Goal: Information Seeking & Learning: Learn about a topic

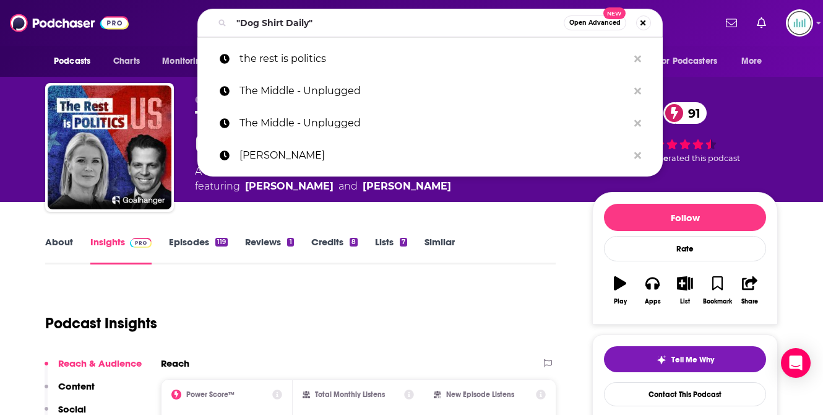
click at [203, 0] on html "Podcasts Charts Monitoring "Dog Shirt Daily" Open Advanced New the rest is poli…" at bounding box center [411, 207] width 823 height 415
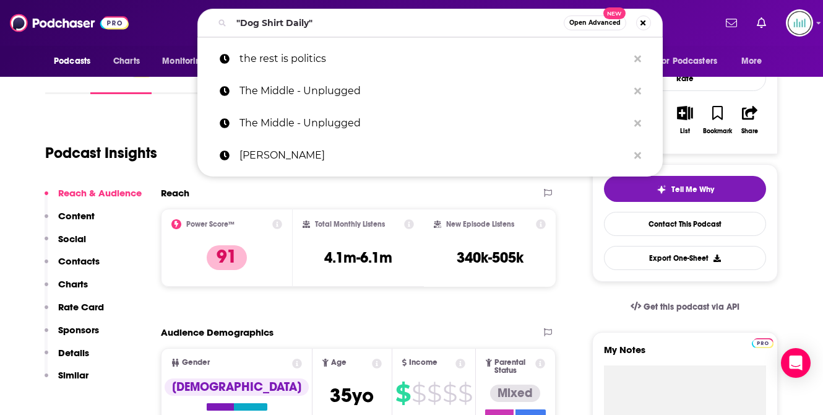
scroll to position [170, 0]
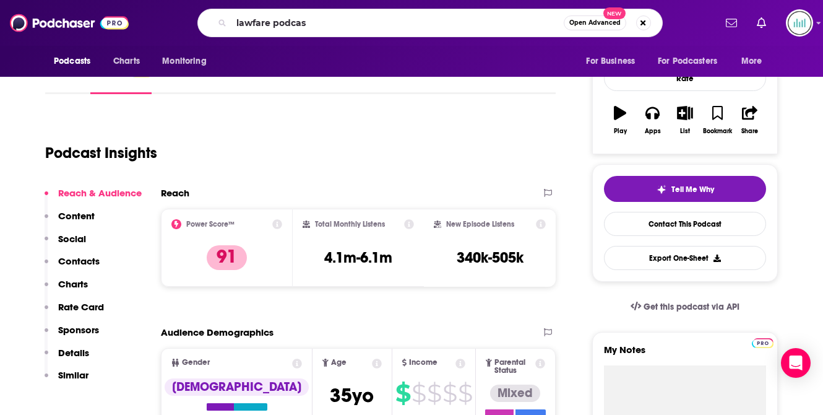
type input "lawfare podcast"
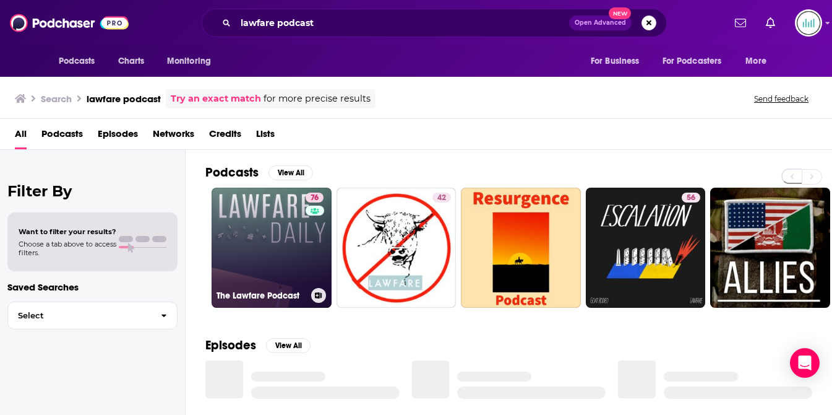
click at [256, 257] on link "76 The Lawfare Podcast" at bounding box center [272, 248] width 120 height 120
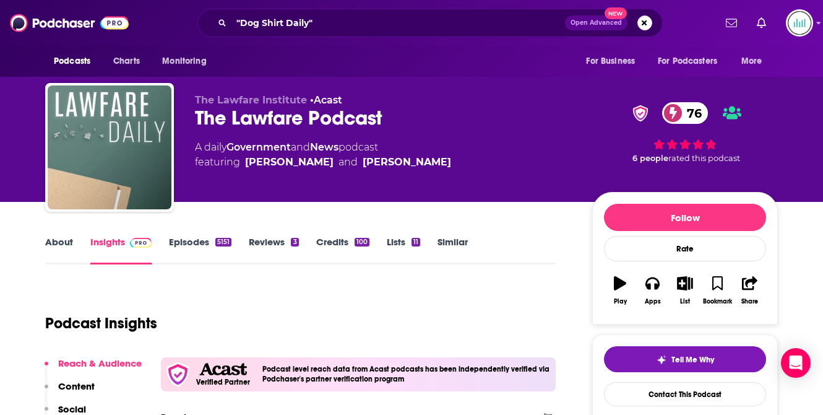
scroll to position [221, 0]
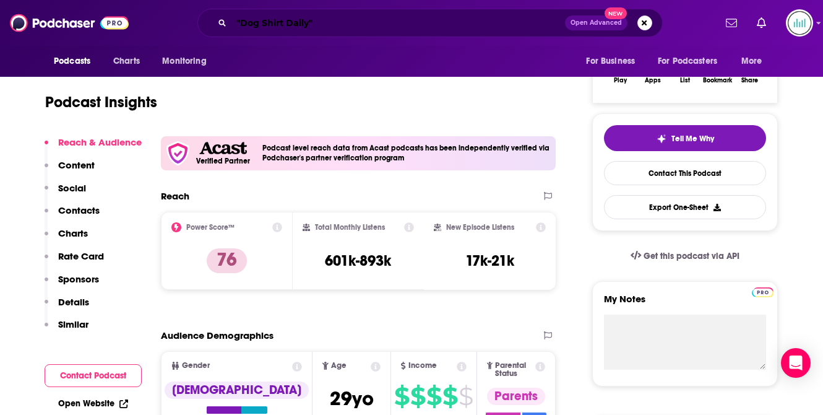
click at [226, 18] on div ""Dog Shirt Daily" Open Advanced New" at bounding box center [429, 23] width 465 height 28
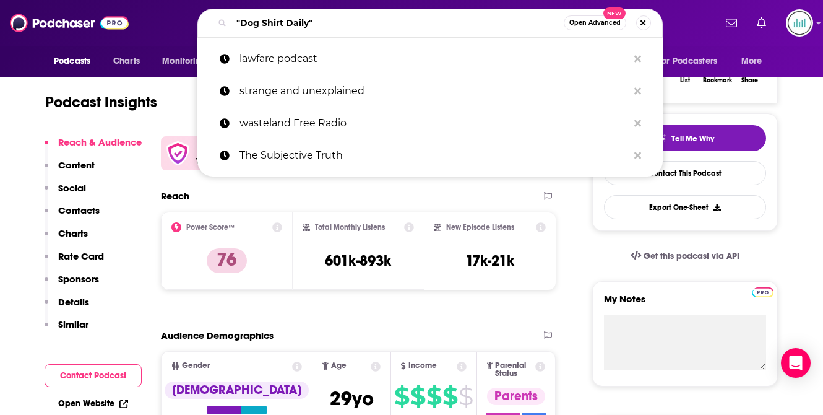
click at [256, 24] on input ""Dog Shirt Daily"" at bounding box center [397, 23] width 332 height 20
click at [254, 19] on input ""Dog Shirt Daily"" at bounding box center [397, 23] width 332 height 20
click at [253, 19] on input ""Dog Shirt Daily"" at bounding box center [397, 23] width 332 height 20
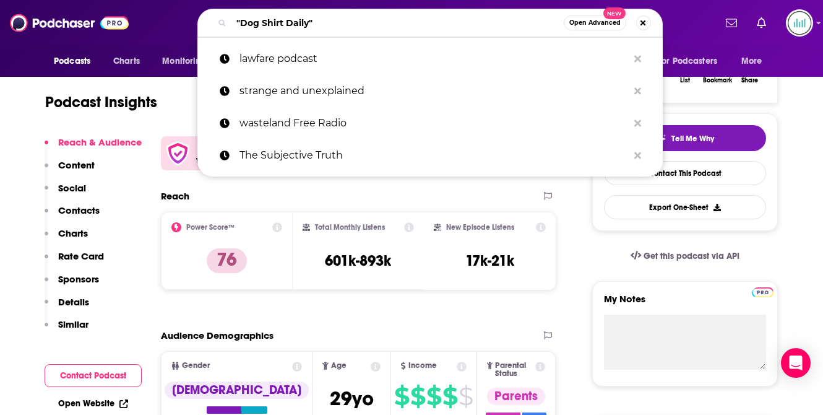
paste input "Diary of a CEO"
type input "Diary of a CEO"
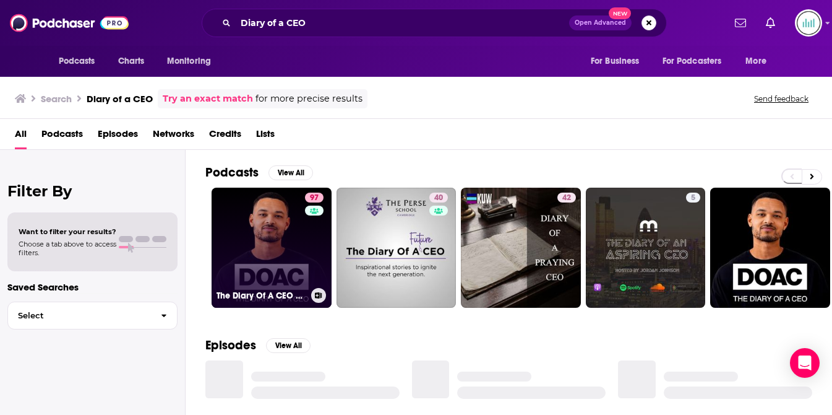
click at [247, 250] on link "97 The Diary Of A CEO with [PERSON_NAME]" at bounding box center [272, 248] width 120 height 120
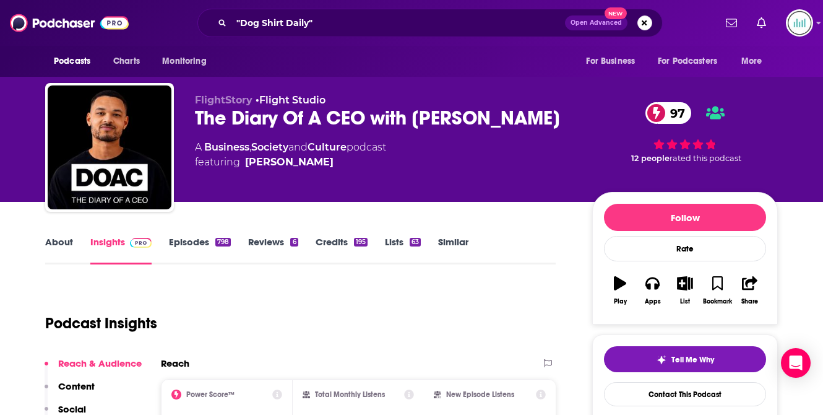
click at [259, 244] on link "Reviews 6" at bounding box center [273, 250] width 50 height 28
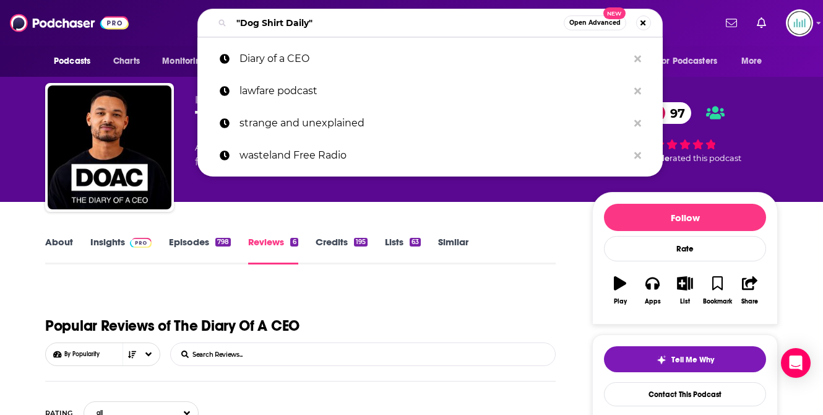
drag, startPoint x: 324, startPoint y: 25, endPoint x: 197, endPoint y: 20, distance: 127.0
click at [197, 20] on div ""Dog Shirt Daily" Open Advanced New Diary of a CEO lawfare podcast strange and …" at bounding box center [429, 23] width 465 height 28
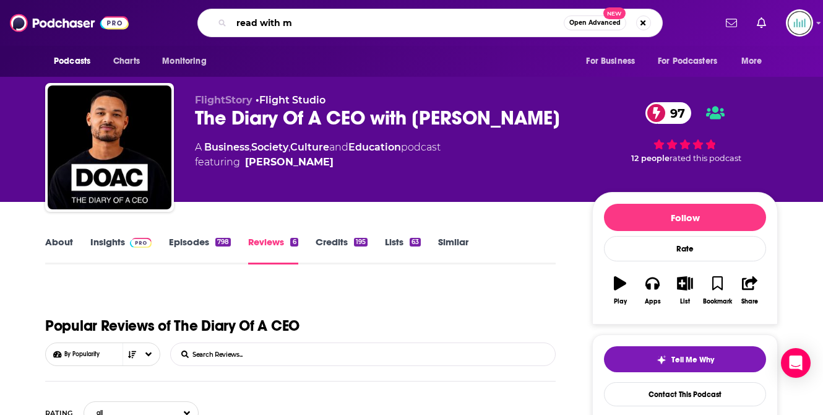
type input "read with me"
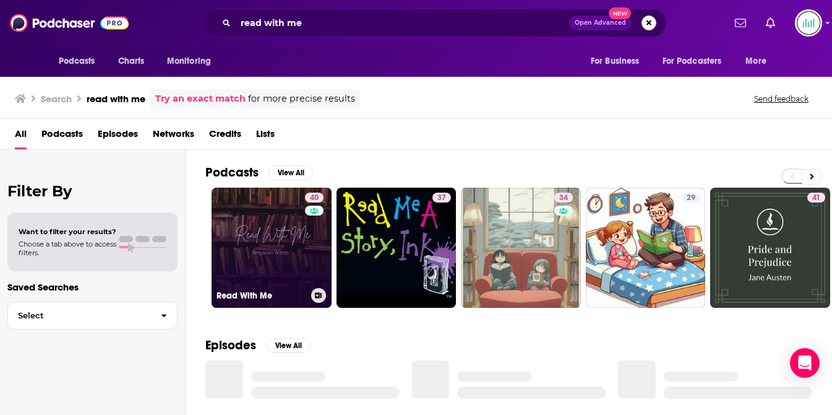
click at [235, 265] on link "40 Read With Me" at bounding box center [272, 248] width 120 height 120
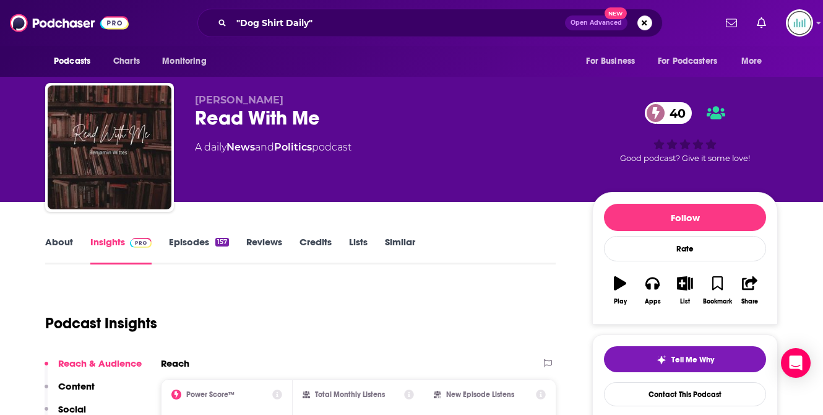
scroll to position [196, 0]
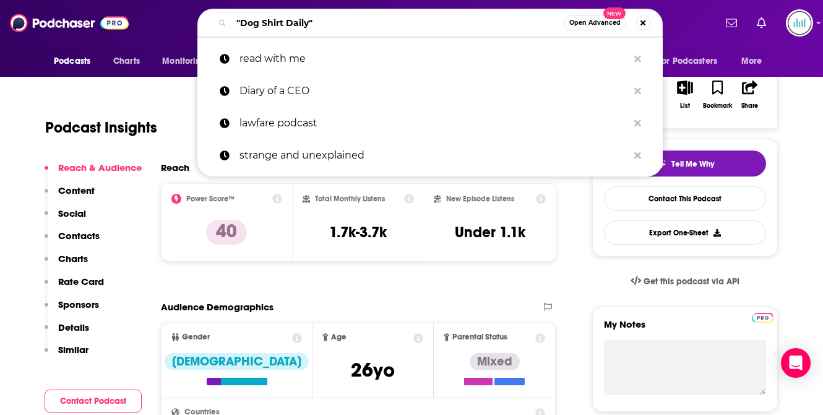
click at [261, 25] on input ""Dog Shirt Daily"" at bounding box center [397, 23] width 332 height 20
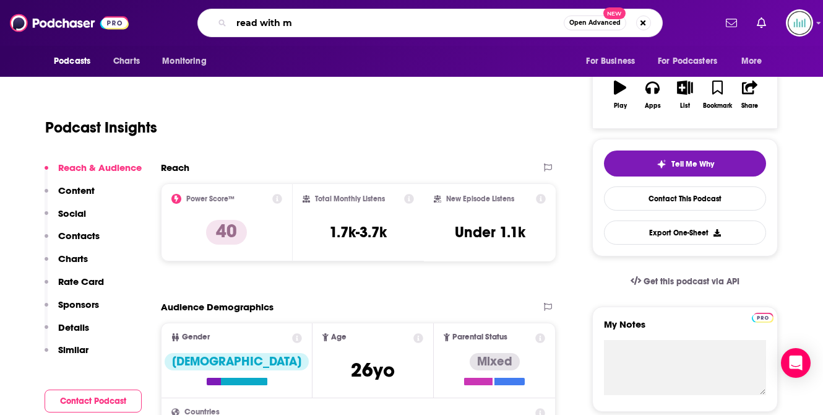
type input "read with me"
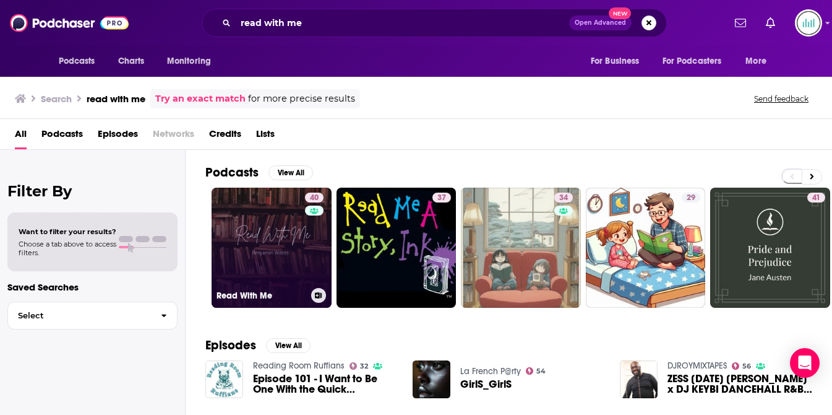
click at [233, 226] on link "40 Read With Me" at bounding box center [272, 248] width 120 height 120
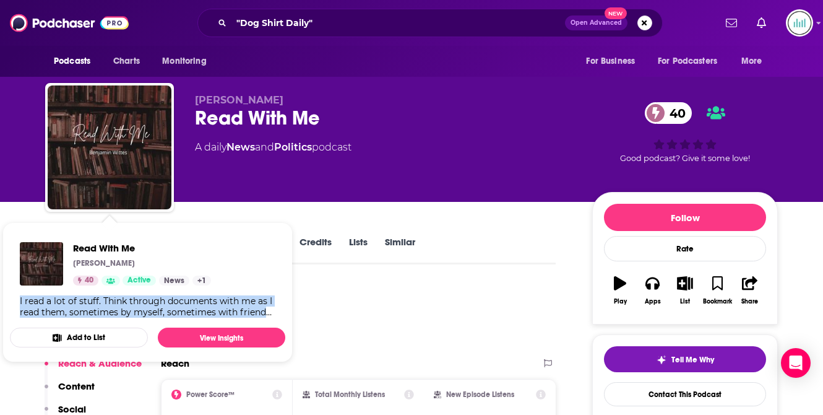
drag, startPoint x: 20, startPoint y: 297, endPoint x: 274, endPoint y: 306, distance: 253.9
click at [274, 307] on div "I read a lot of stuff. Think through documents with me as I read them, sometime…" at bounding box center [148, 306] width 256 height 22
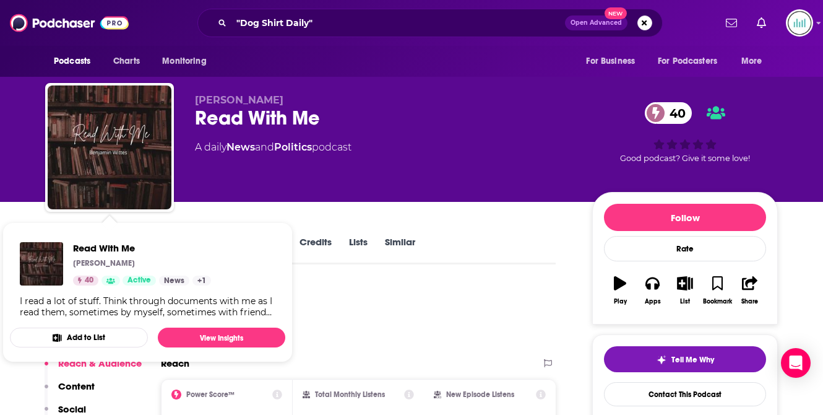
click at [247, 176] on div "[PERSON_NAME] Read With Me 40 A daily News and Politics podcast" at bounding box center [383, 143] width 377 height 99
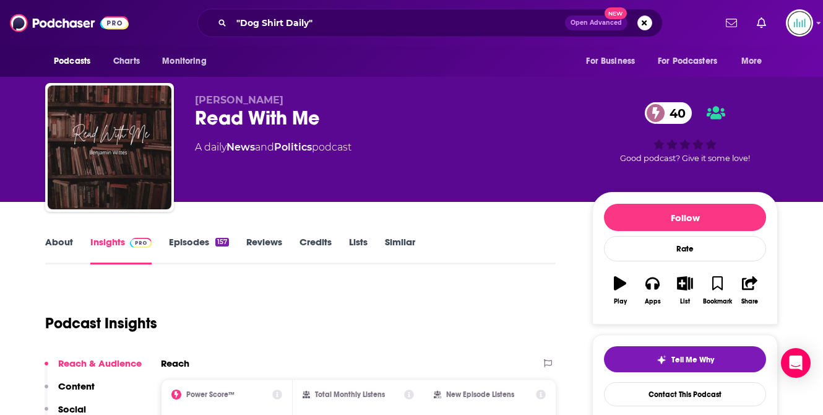
click at [51, 241] on link "About" at bounding box center [59, 250] width 28 height 28
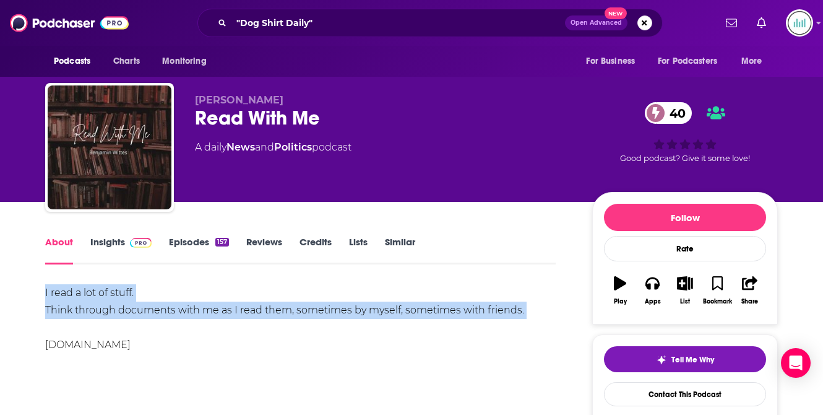
drag, startPoint x: 45, startPoint y: 291, endPoint x: 288, endPoint y: 327, distance: 245.2
click at [288, 327] on div "I read a lot of stuff. Think through documents with me as I read them, sometime…" at bounding box center [300, 318] width 511 height 69
copy div "I read a lot of stuff. Think through documents with me as I read them, sometime…"
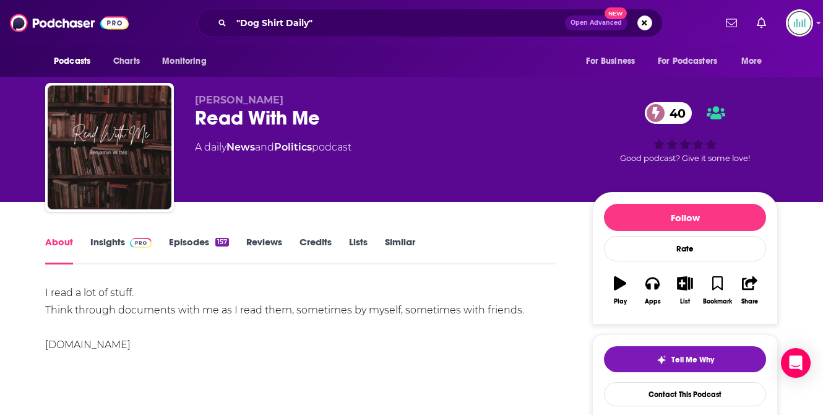
click at [274, 192] on div "[PERSON_NAME] Read With Me 40 A daily News and Politics podcast" at bounding box center [383, 143] width 377 height 99
click at [105, 240] on link "Insights" at bounding box center [120, 250] width 61 height 28
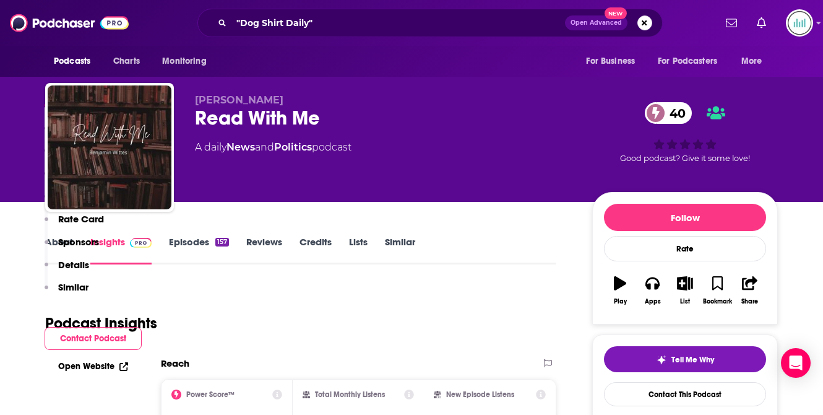
scroll to position [254, 0]
